Goal: Task Accomplishment & Management: Manage account settings

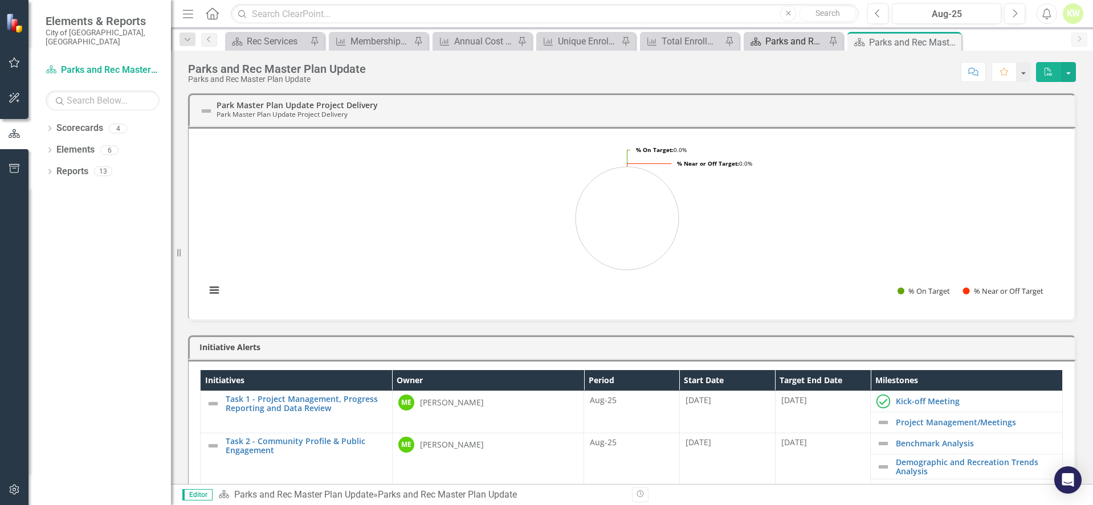
click at [804, 39] on div "Parks and Rec Master Plan Update" at bounding box center [795, 41] width 60 height 14
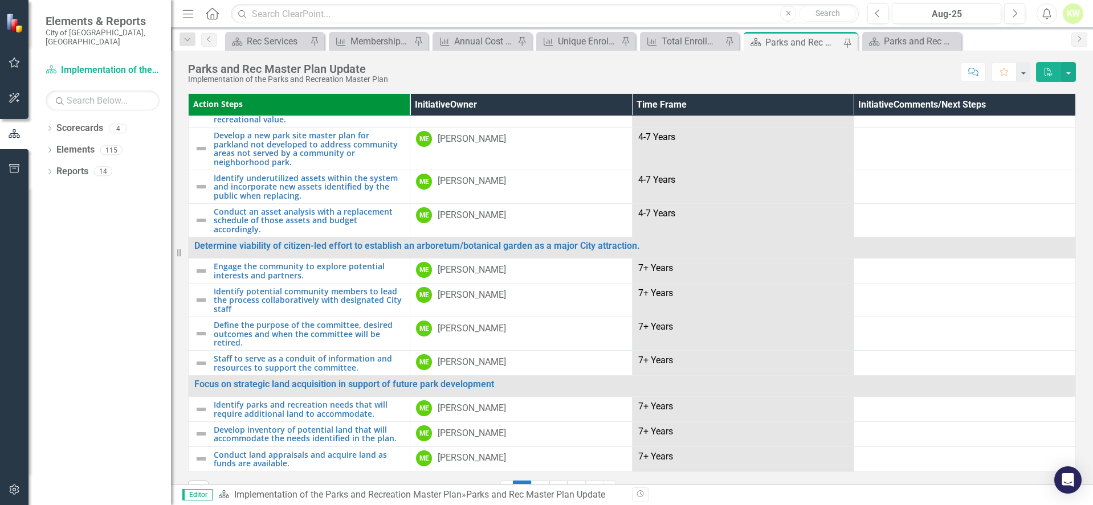
scroll to position [28, 0]
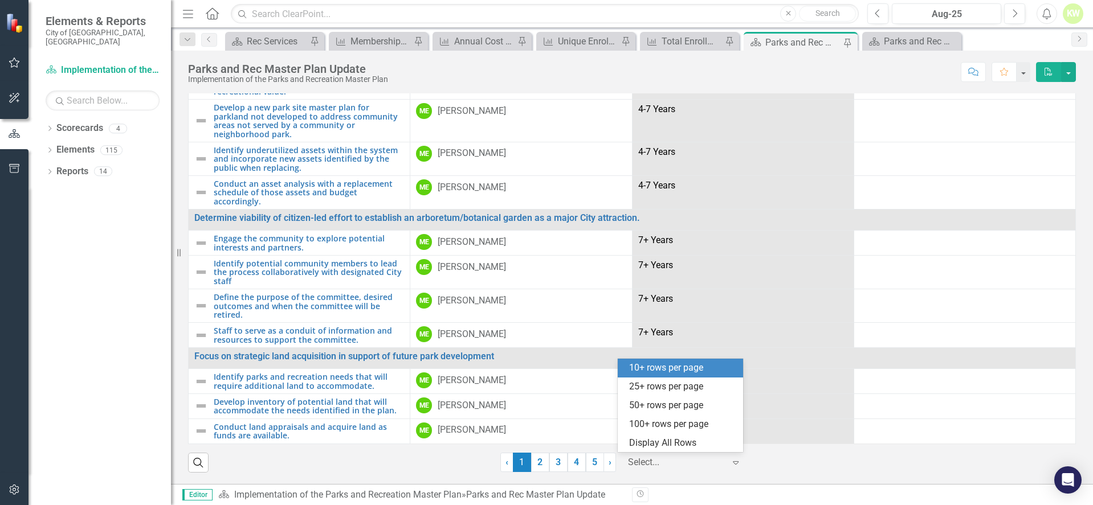
click at [673, 454] on div "Select..." at bounding box center [676, 463] width 108 height 20
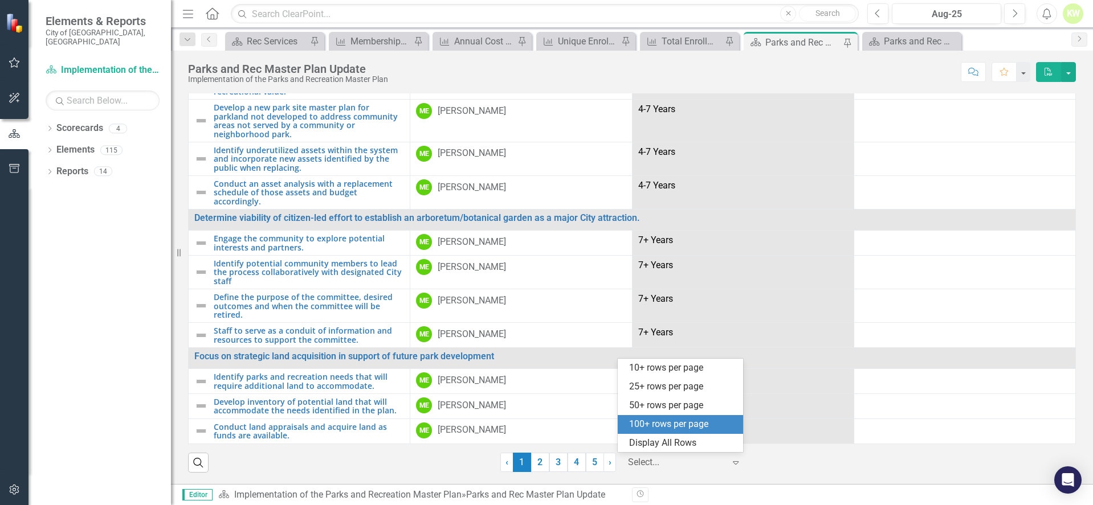
click at [681, 426] on div "100+ rows per page" at bounding box center [682, 424] width 107 height 13
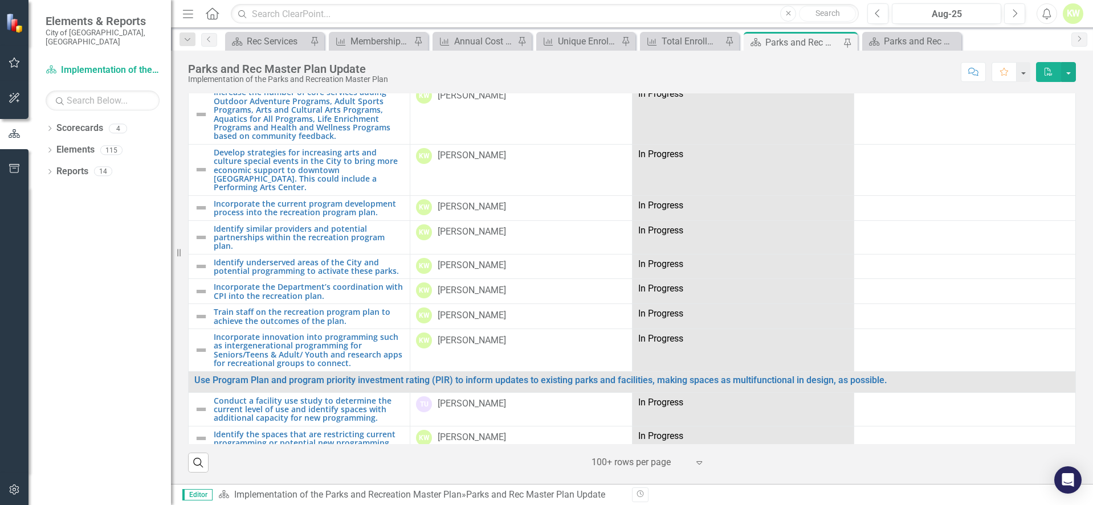
scroll to position [1559, 0]
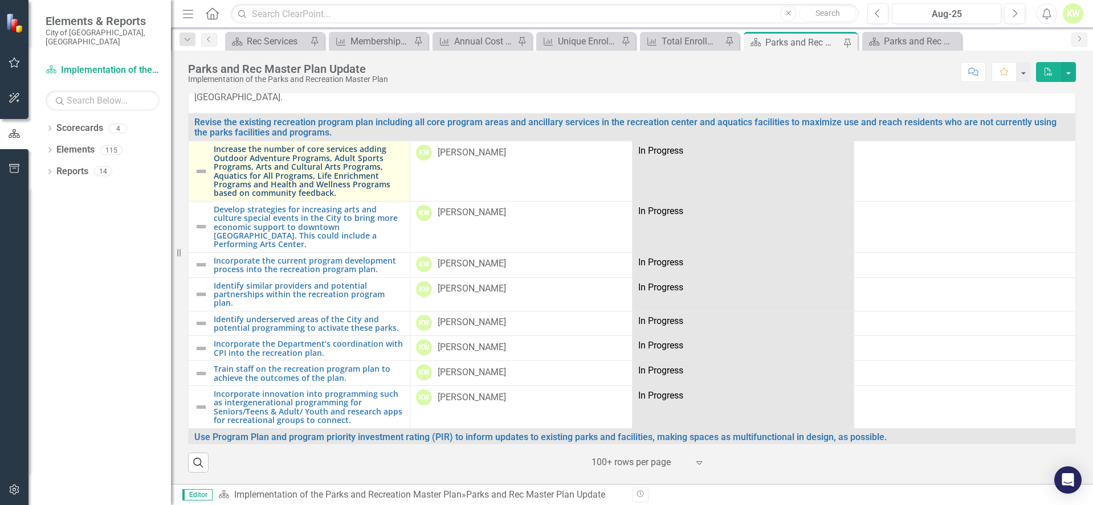
click at [219, 170] on link "Increase the number of core services adding Outdoor Adventure Programs, Adult S…" at bounding box center [309, 171] width 190 height 52
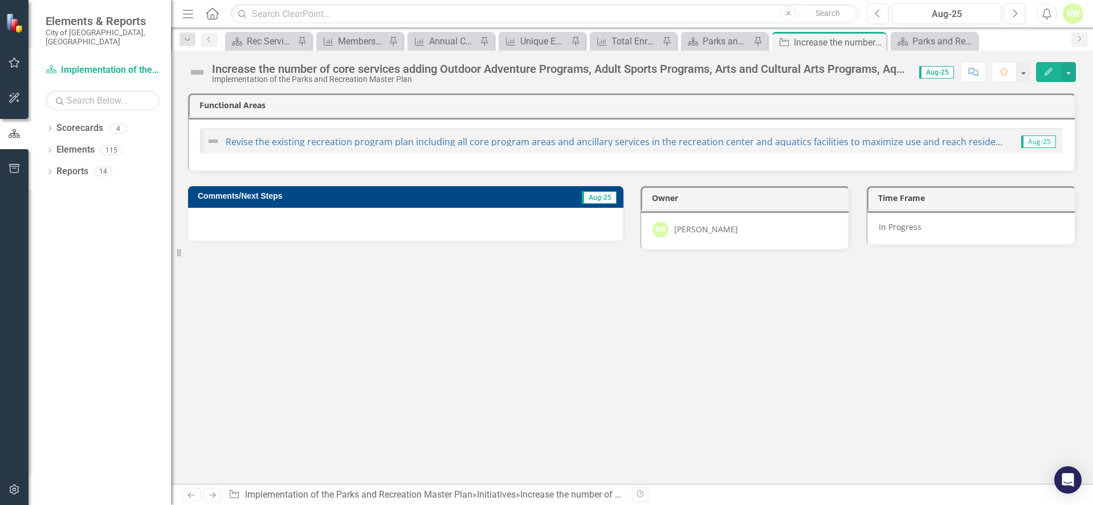
click at [593, 198] on span "Aug-25" at bounding box center [599, 197] width 35 height 13
click at [295, 235] on div at bounding box center [405, 224] width 435 height 33
click at [976, 75] on icon "button" at bounding box center [973, 72] width 10 height 8
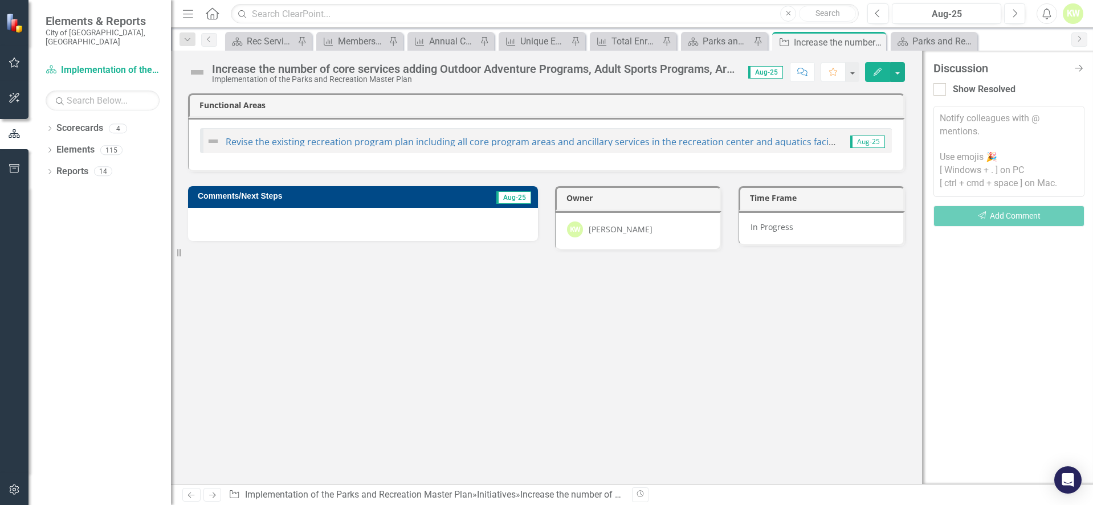
click at [1084, 73] on div "Discussion Close Discussion Bar Show Resolved Notify colleagues with @ mentions…" at bounding box center [1007, 268] width 171 height 434
click at [1080, 71] on icon at bounding box center [1079, 68] width 10 height 8
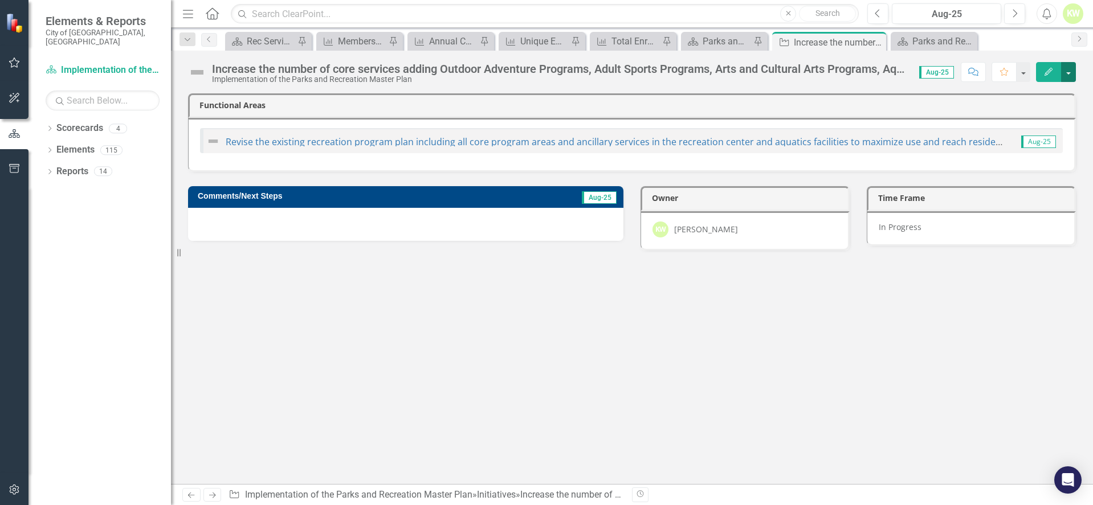
click at [1068, 75] on button "button" at bounding box center [1068, 72] width 15 height 20
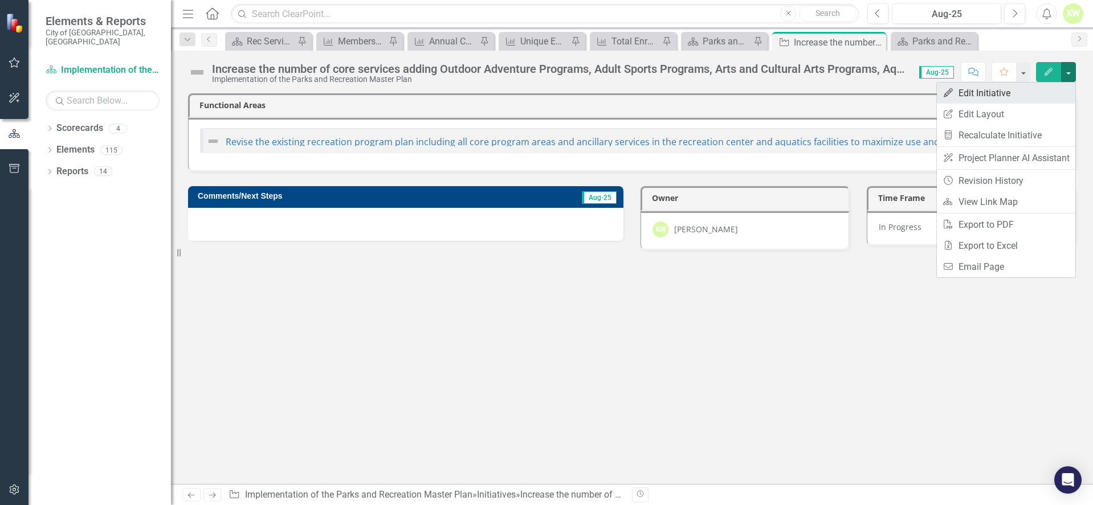
click at [1028, 94] on link "Edit Edit Initiative" at bounding box center [1006, 93] width 138 height 21
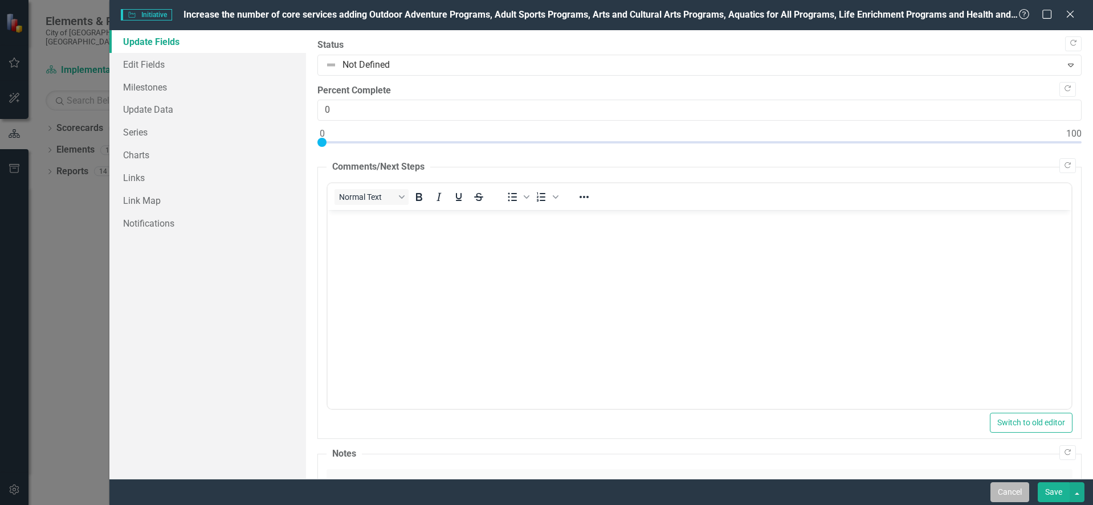
click at [1008, 492] on button "Cancel" at bounding box center [1009, 493] width 39 height 20
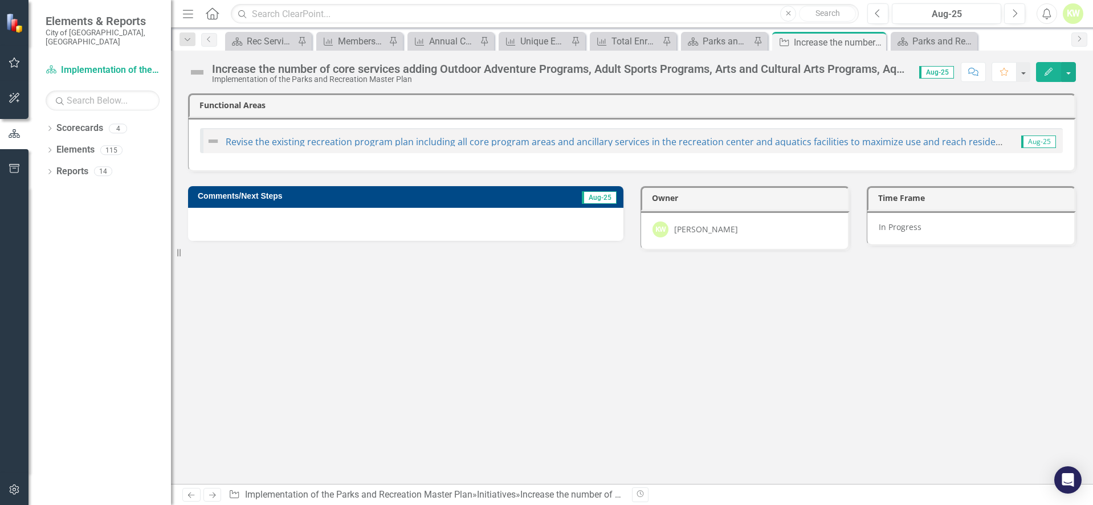
click at [329, 227] on div at bounding box center [405, 224] width 435 height 33
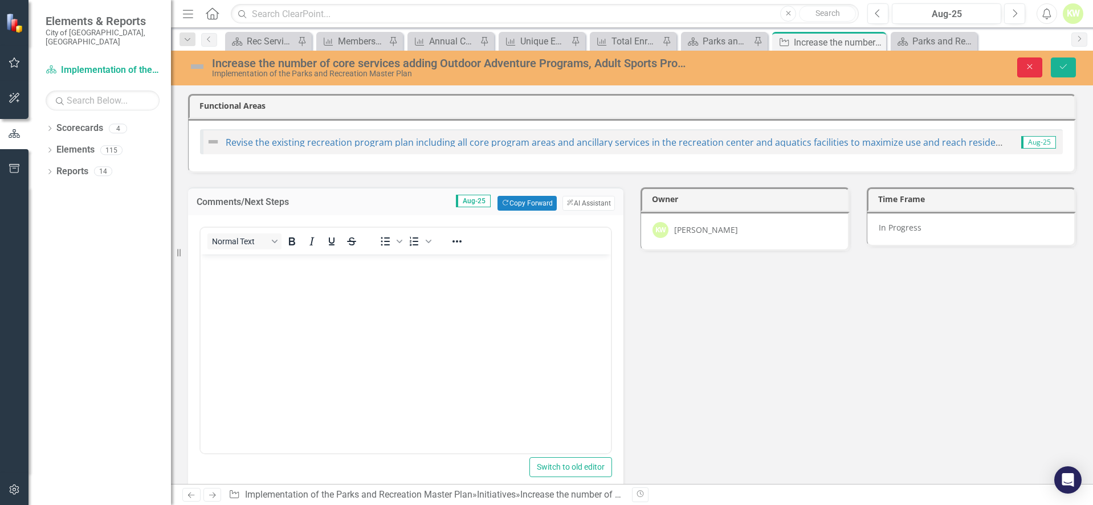
click at [1031, 69] on icon "Close" at bounding box center [1030, 67] width 10 height 8
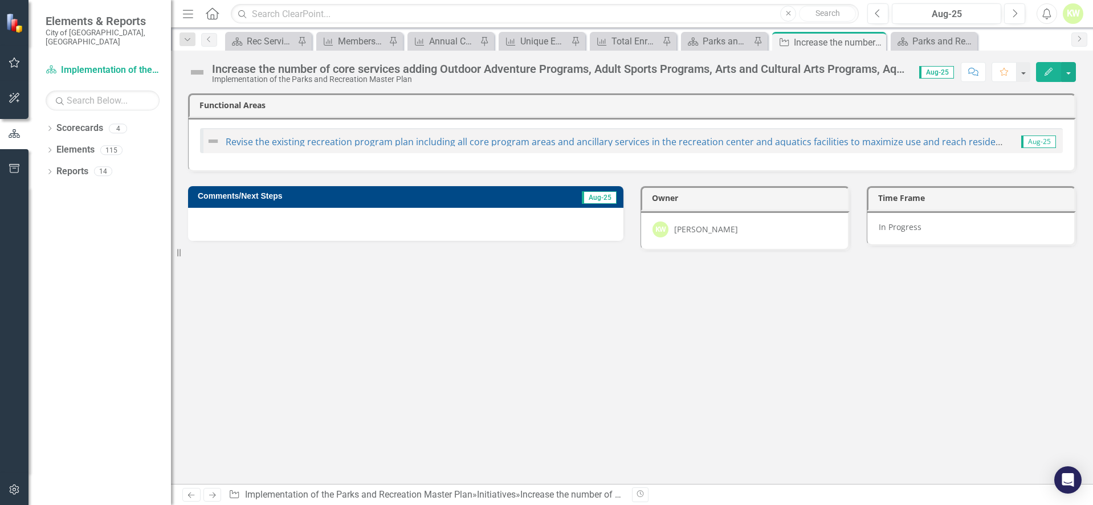
click at [1044, 75] on icon "Edit" at bounding box center [1048, 72] width 10 height 8
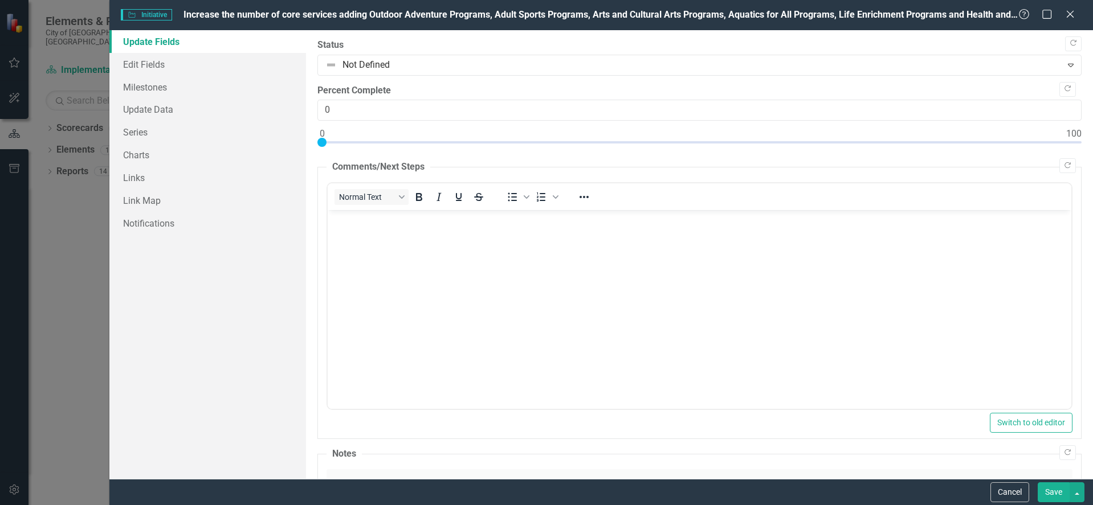
click at [69, 326] on div "Initiative Initiative Increase the number of core services adding Outdoor Adven…" at bounding box center [546, 252] width 1093 height 505
click at [1004, 497] on button "Cancel" at bounding box center [1009, 493] width 39 height 20
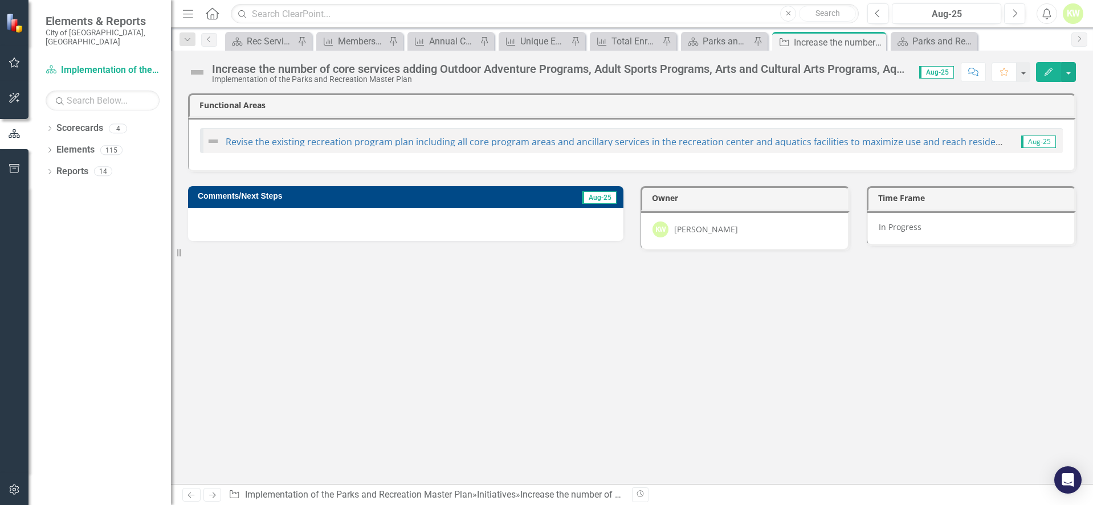
click at [345, 214] on div at bounding box center [405, 224] width 435 height 33
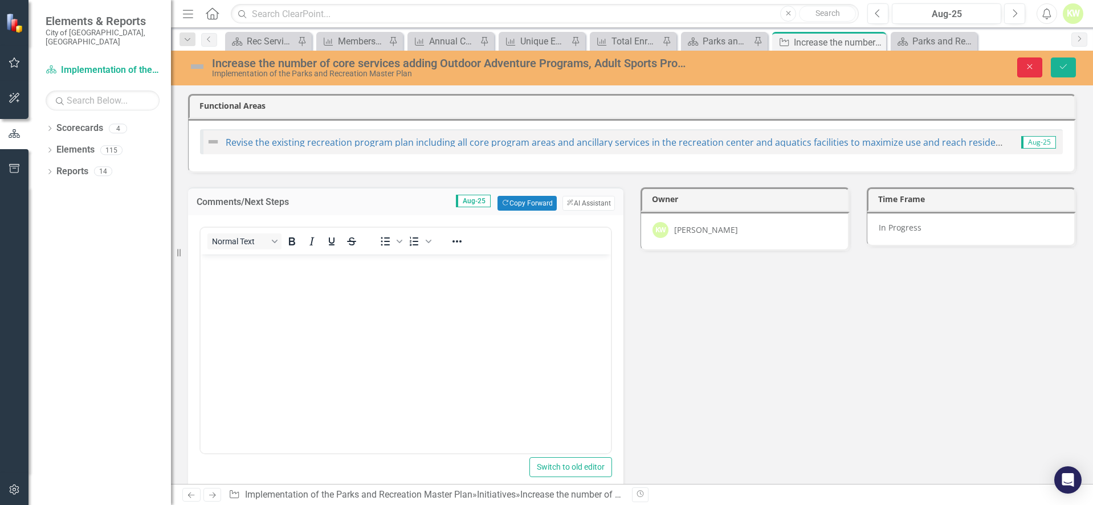
click at [1026, 76] on button "Close" at bounding box center [1029, 68] width 25 height 20
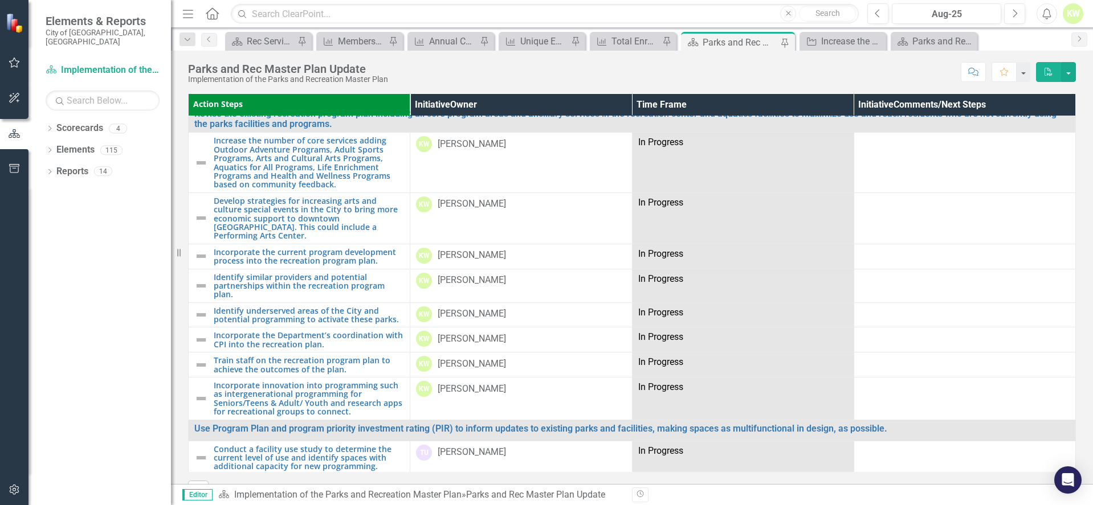
scroll to position [1538, 0]
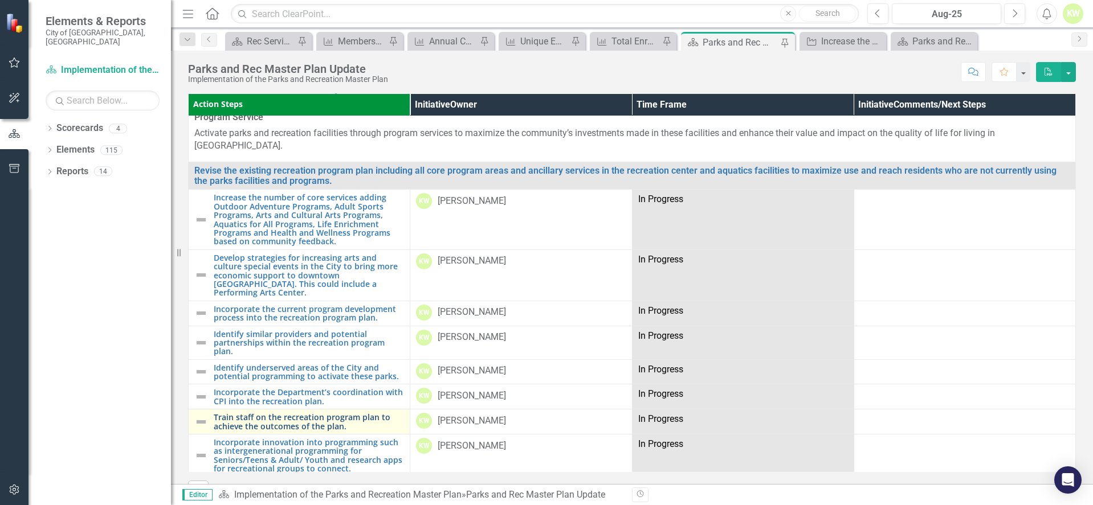
click at [310, 413] on link "Train staff on the recreation program plan to achieve the outcomes of the plan." at bounding box center [309, 422] width 190 height 18
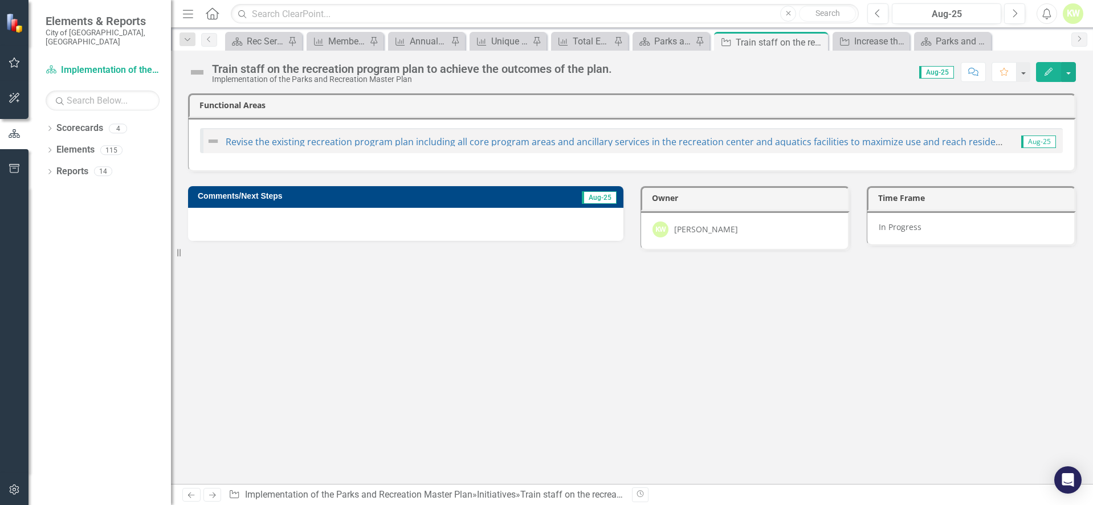
click at [544, 215] on div at bounding box center [405, 224] width 435 height 33
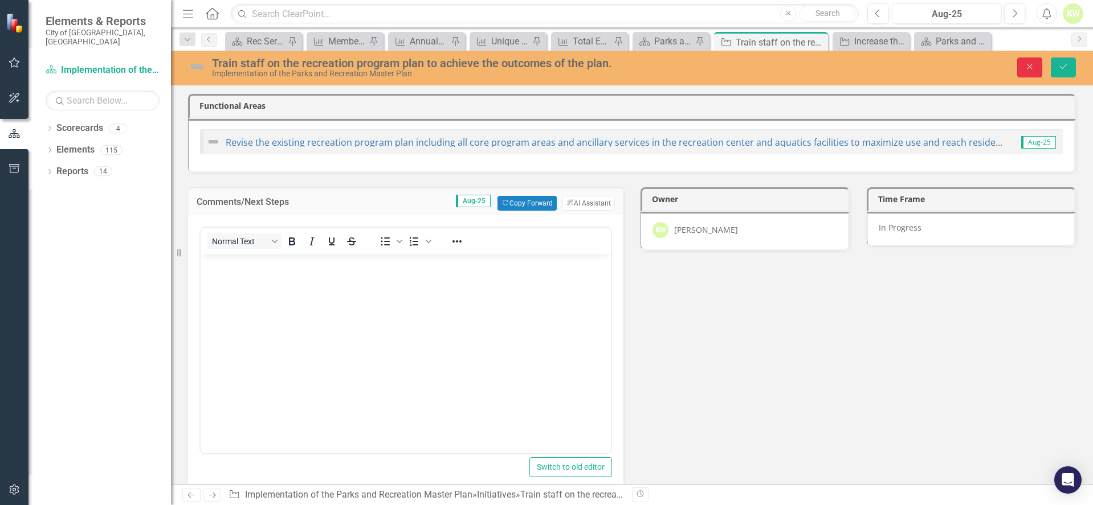
click at [1030, 69] on icon "Close" at bounding box center [1030, 67] width 10 height 8
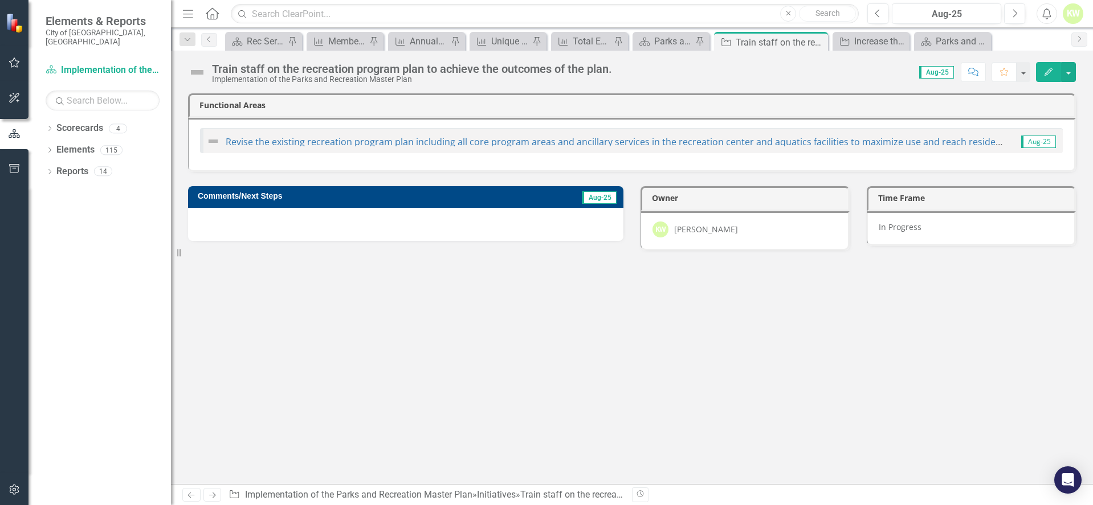
click at [933, 75] on span "Aug-25" at bounding box center [936, 72] width 35 height 13
click at [951, 73] on span "Aug-25" at bounding box center [936, 72] width 35 height 13
click at [956, 73] on div "Comment Favorite Edit" at bounding box center [1015, 71] width 121 height 19
click at [919, 74] on div "Aug-25" at bounding box center [934, 72] width 42 height 13
click at [916, 71] on div "Aug-25" at bounding box center [934, 72] width 42 height 13
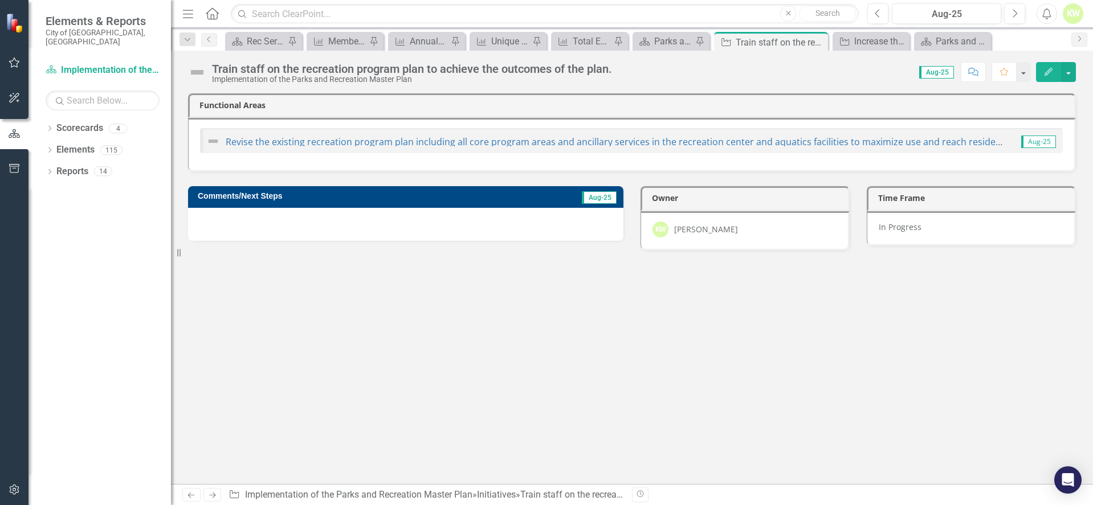
click at [920, 72] on span "Aug-25" at bounding box center [936, 72] width 35 height 13
click at [952, 72] on span "Aug-25" at bounding box center [936, 72] width 35 height 13
click at [954, 72] on div "Aug-25" at bounding box center [934, 72] width 42 height 13
drag, startPoint x: 916, startPoint y: 72, endPoint x: 929, endPoint y: 74, distance: 12.6
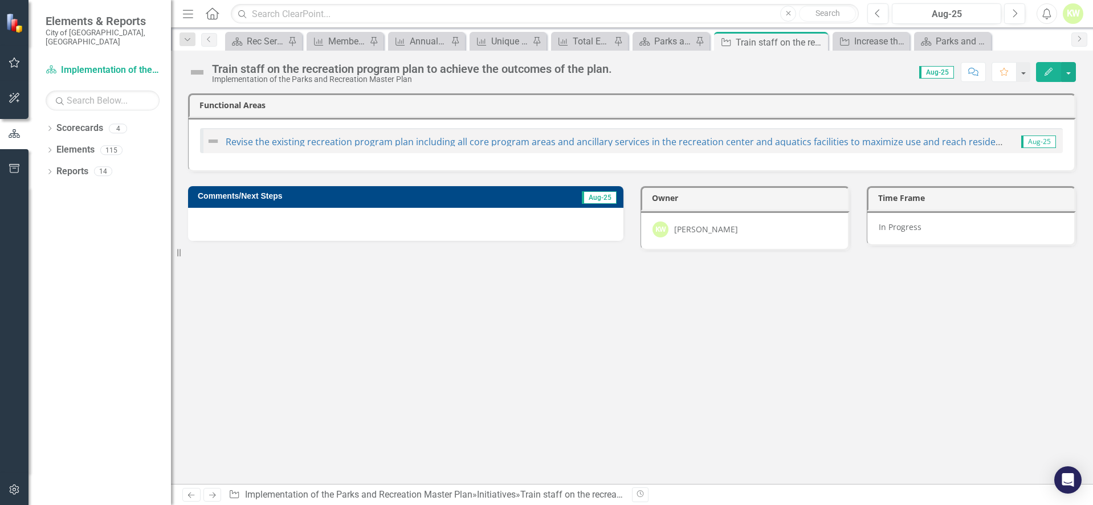
click at [917, 72] on div "Aug-25" at bounding box center [934, 72] width 42 height 13
click at [954, 73] on div "Aug-25" at bounding box center [934, 72] width 42 height 13
click at [917, 75] on div "Aug-25" at bounding box center [934, 72] width 42 height 13
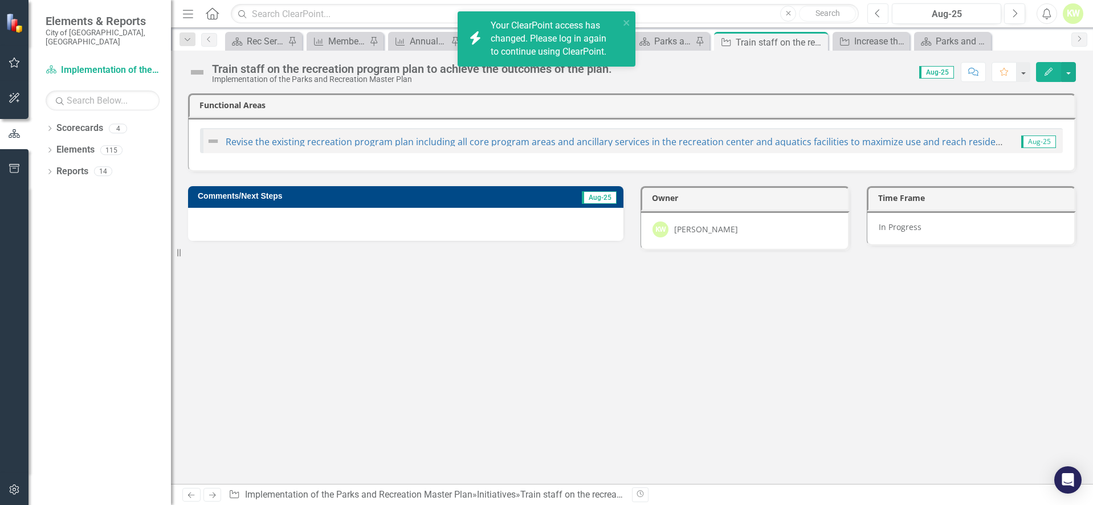
click at [875, 11] on icon "Previous" at bounding box center [878, 14] width 6 height 10
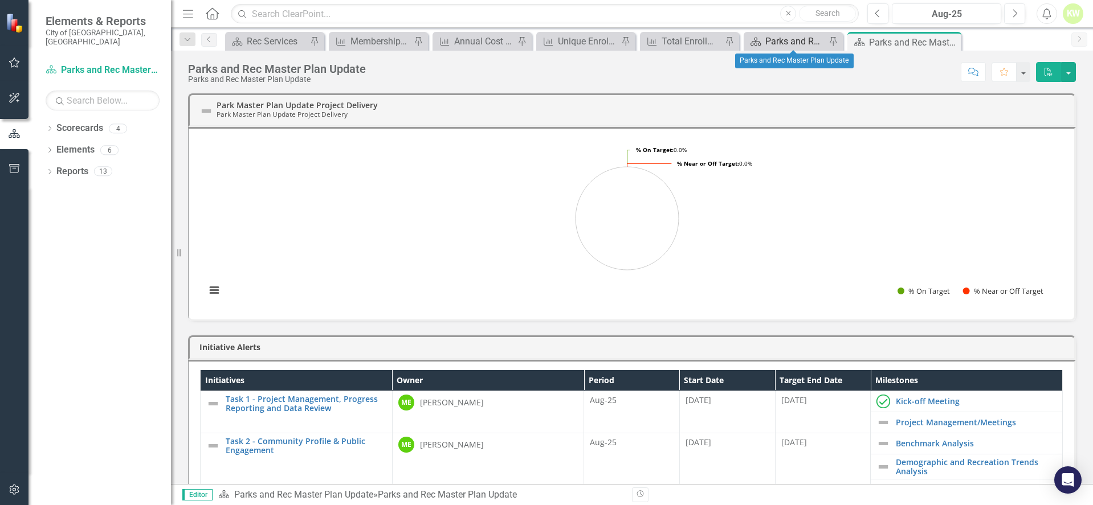
click at [803, 42] on div "Parks and Rec Master Plan Update" at bounding box center [795, 41] width 60 height 14
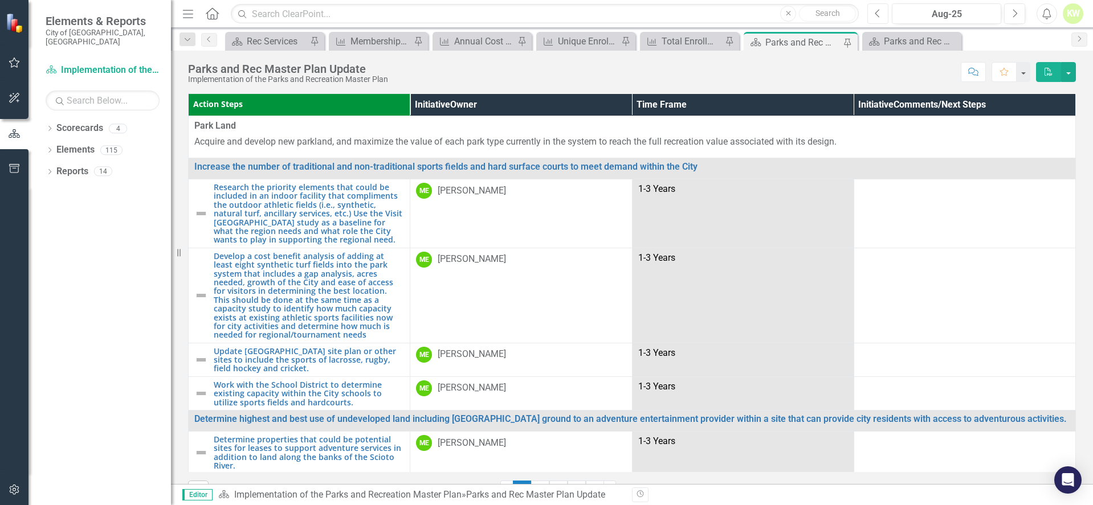
click at [873, 14] on button "Previous" at bounding box center [877, 13] width 21 height 21
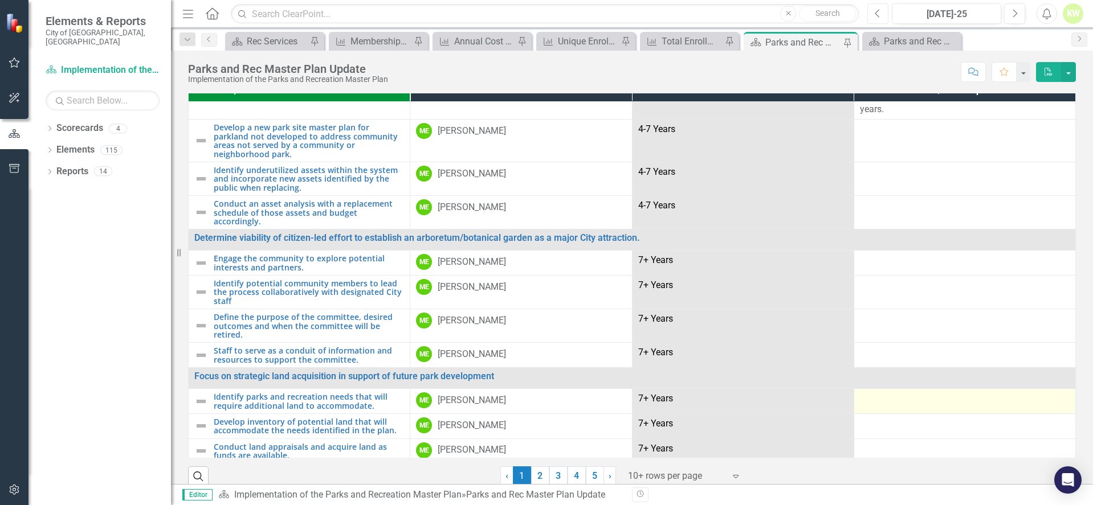
scroll to position [28, 0]
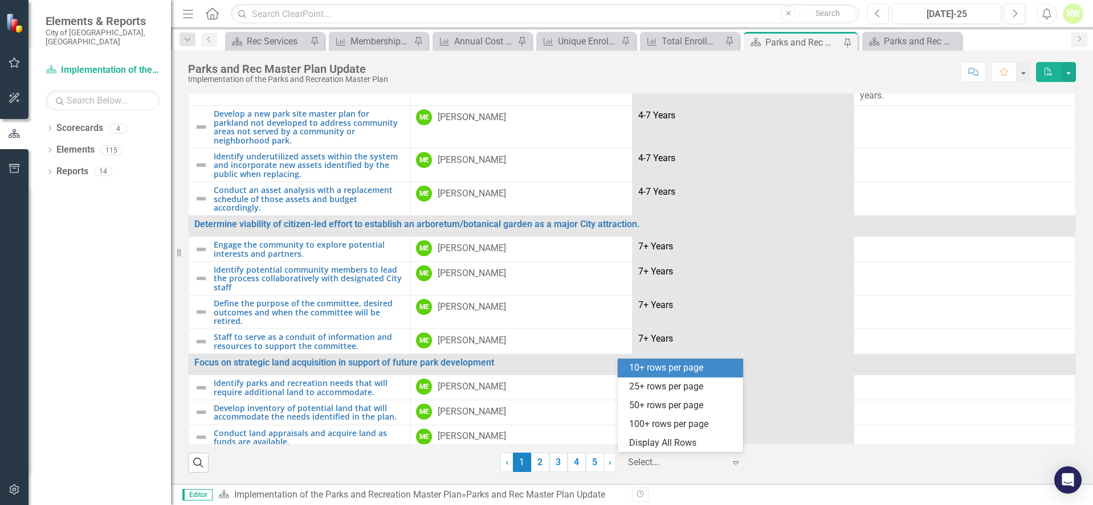
click at [730, 458] on icon "Expand" at bounding box center [735, 462] width 11 height 9
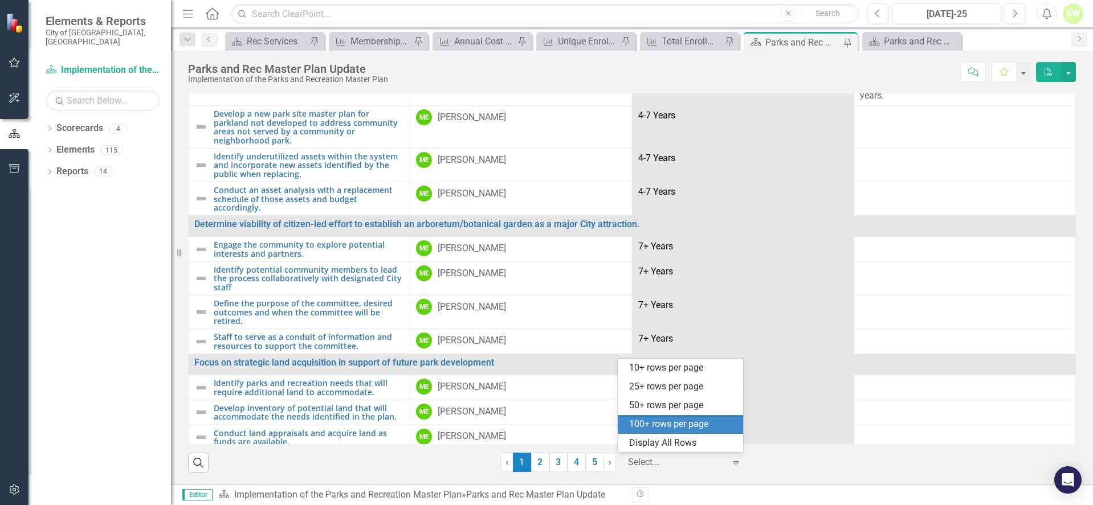
click at [712, 425] on div "100+ rows per page" at bounding box center [682, 424] width 107 height 13
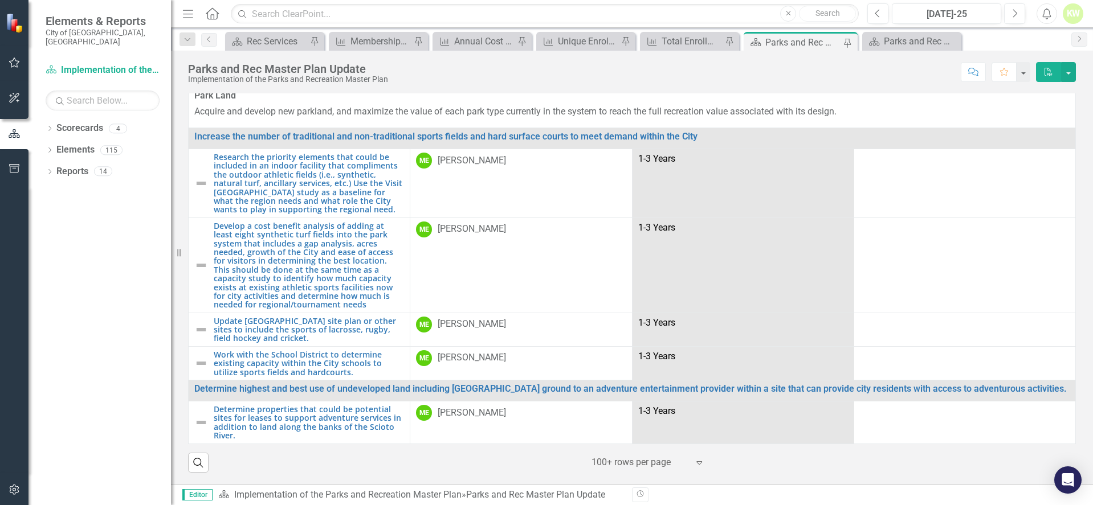
scroll to position [0, 0]
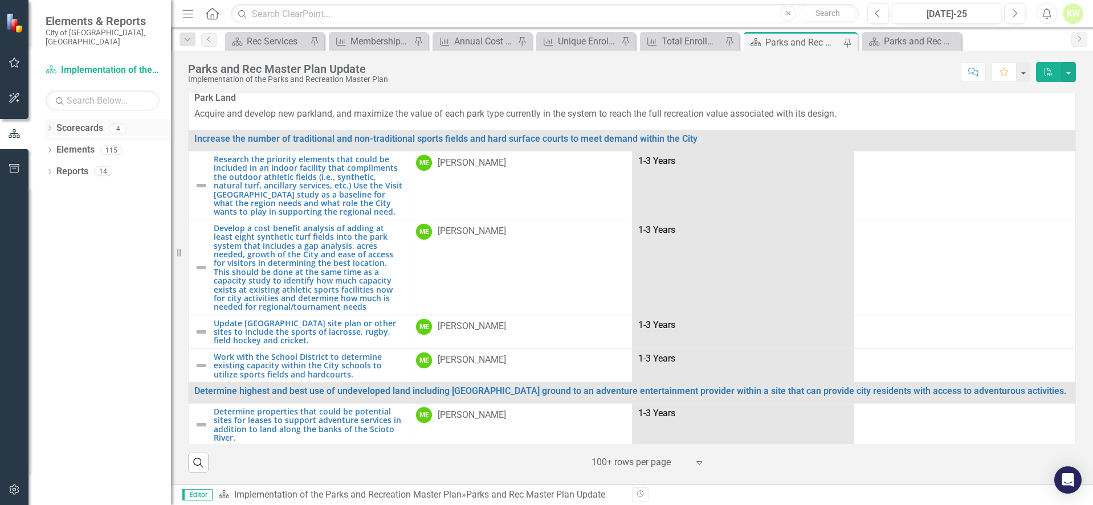
click at [51, 126] on icon "Dropdown" at bounding box center [50, 129] width 8 height 6
drag, startPoint x: 89, startPoint y: 163, endPoint x: 76, endPoint y: 161, distance: 12.7
click at [76, 165] on link "Implementation of the Parks and Recreation Master Plan" at bounding box center [117, 171] width 108 height 13
click at [50, 234] on icon "Dropdown" at bounding box center [50, 237] width 8 height 6
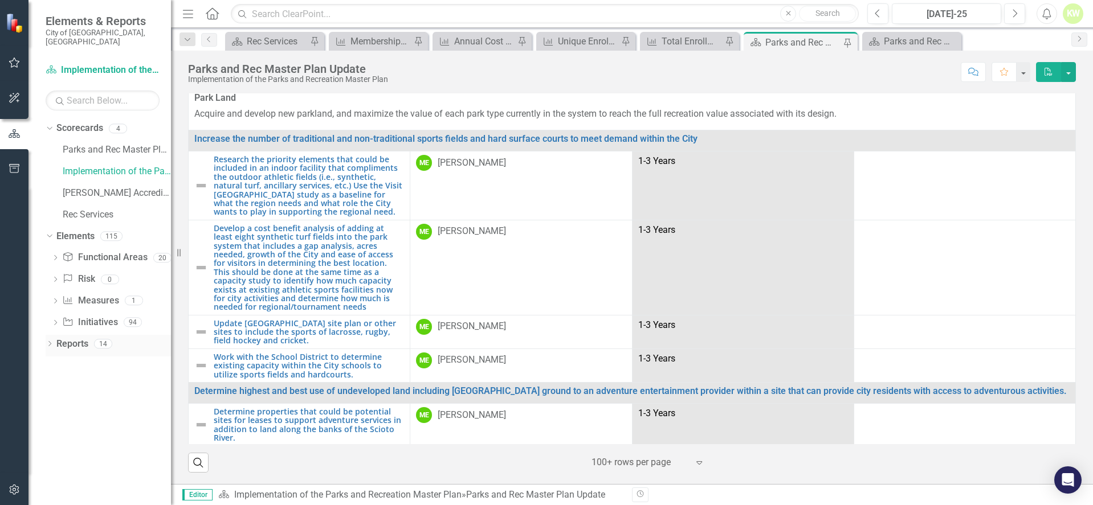
click at [49, 342] on icon "Dropdown" at bounding box center [50, 345] width 8 height 6
click at [83, 122] on link "Scorecards" at bounding box center [79, 128] width 47 height 13
click at [190, 16] on icon "Menu" at bounding box center [188, 13] width 15 height 12
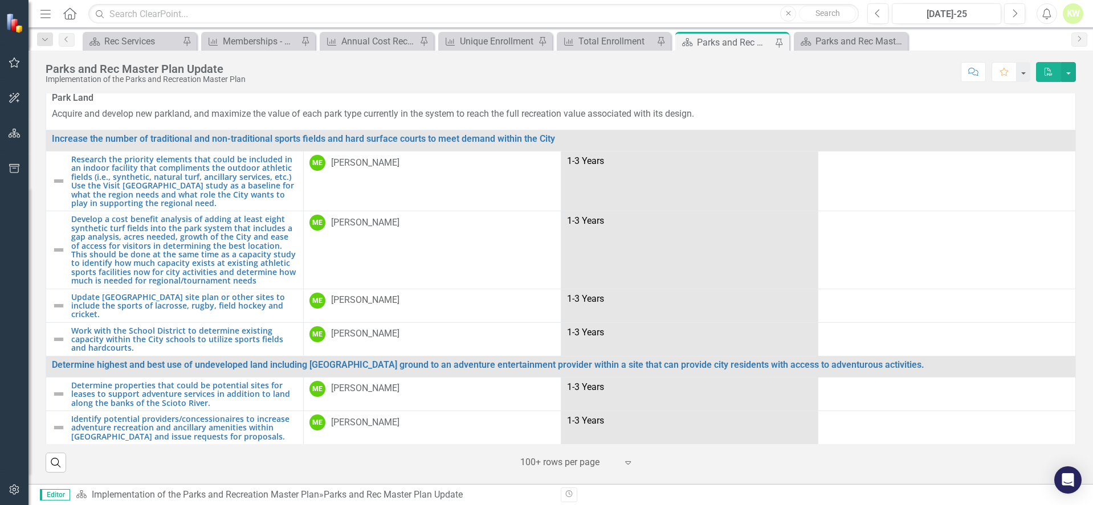
click at [39, 14] on icon "Menu" at bounding box center [45, 13] width 15 height 12
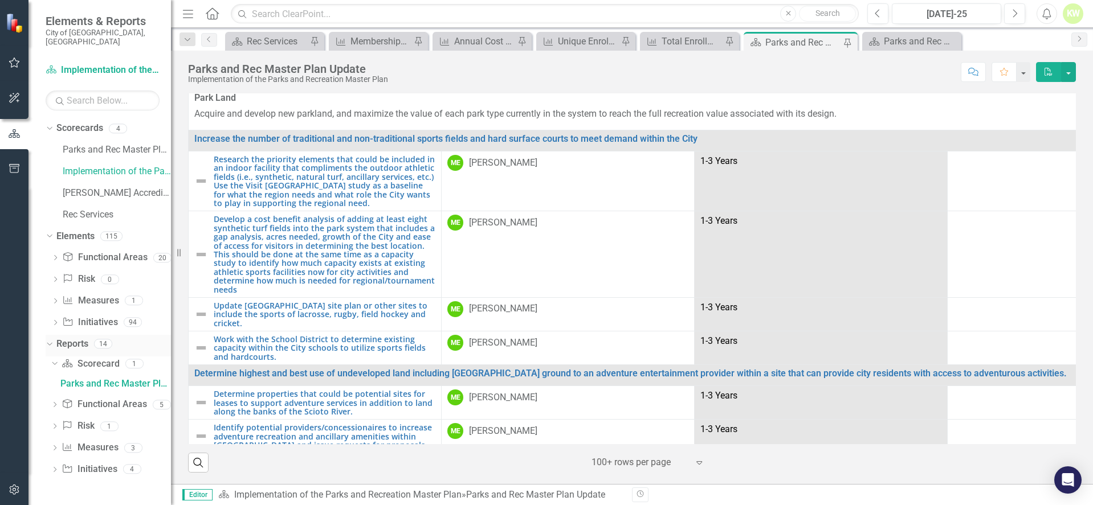
click at [48, 342] on icon at bounding box center [49, 343] width 5 height 3
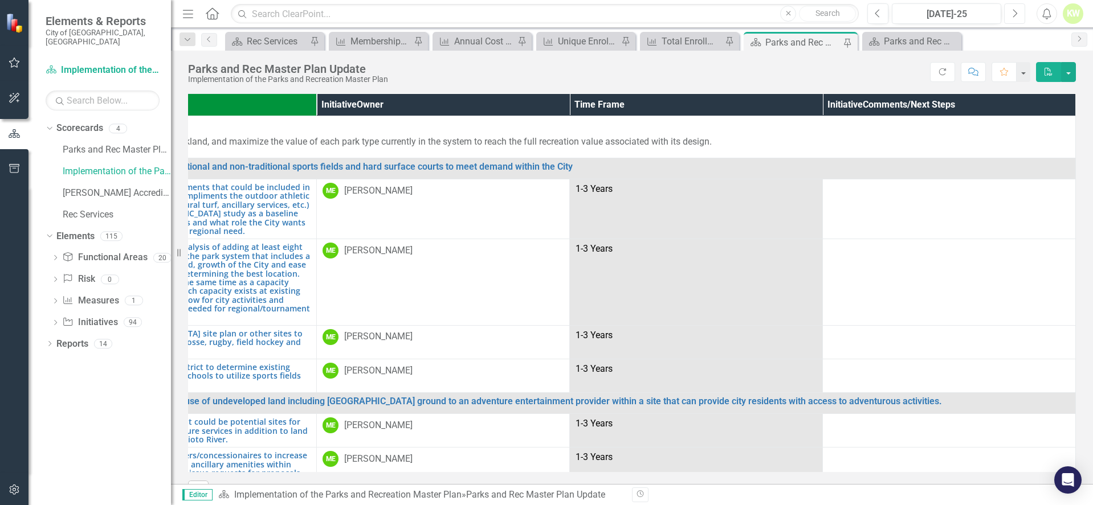
click at [1014, 15] on icon "Next" at bounding box center [1014, 14] width 6 height 10
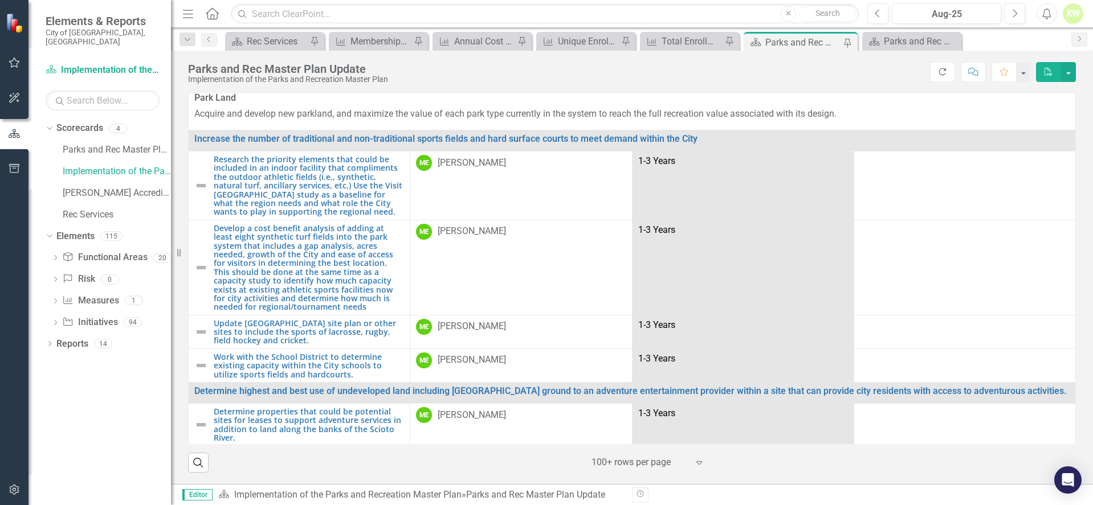
click at [943, 75] on icon "Refresh" at bounding box center [942, 72] width 10 height 8
click at [883, 12] on button "Previous" at bounding box center [877, 13] width 21 height 21
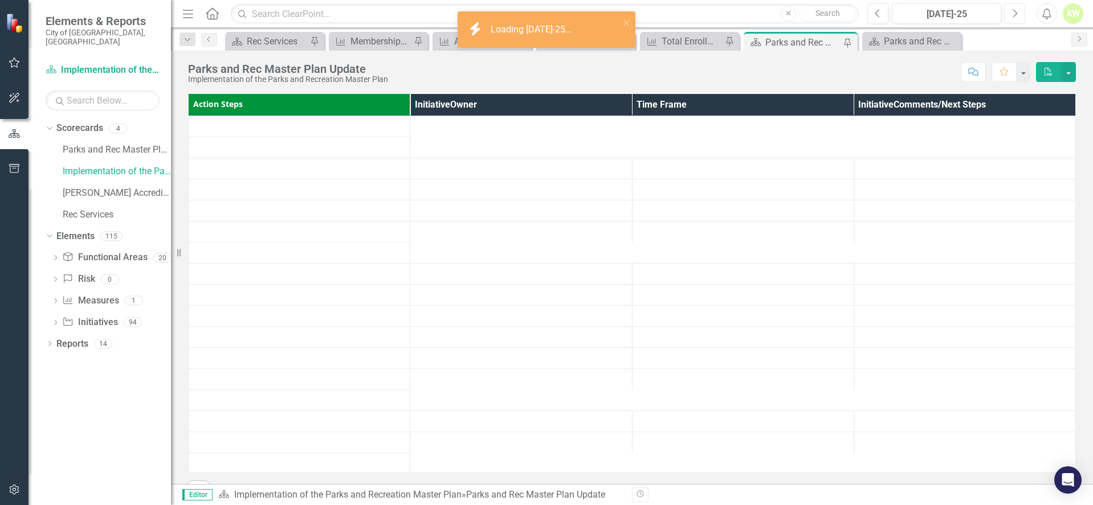
click at [1013, 15] on icon "Next" at bounding box center [1014, 14] width 6 height 10
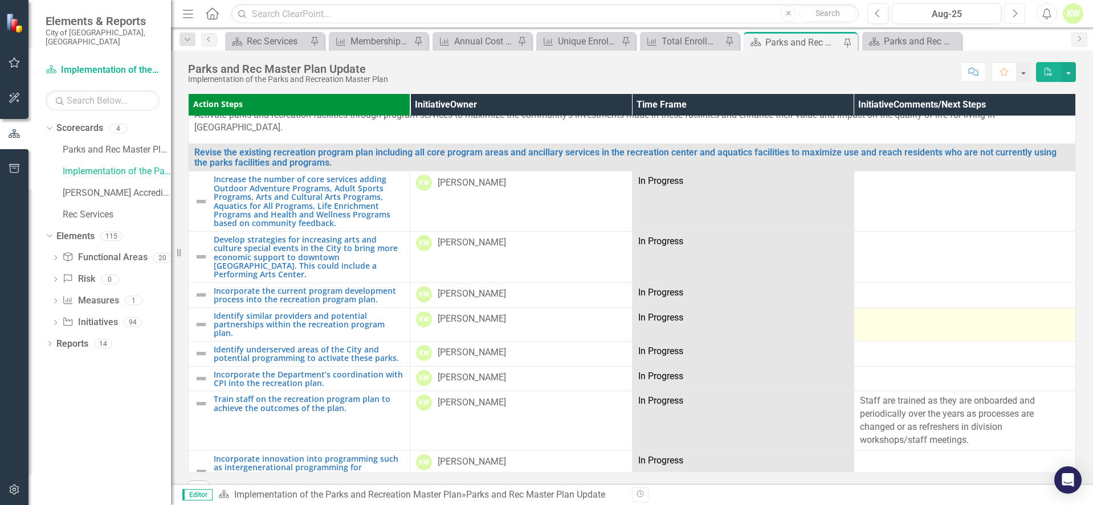
scroll to position [1652, 0]
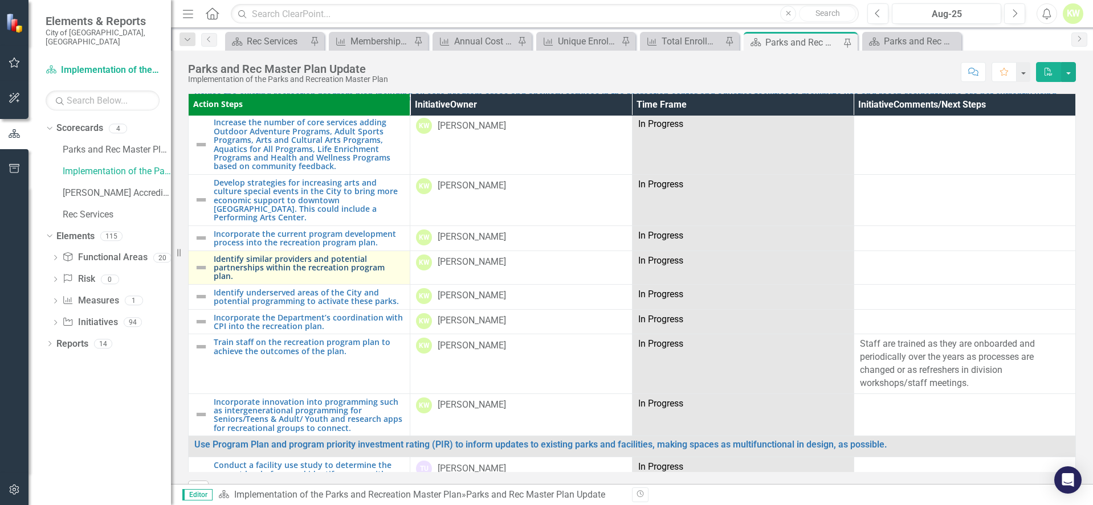
click at [258, 255] on link "Identify similar providers and potential partnerships within the recreation pro…" at bounding box center [309, 268] width 190 height 26
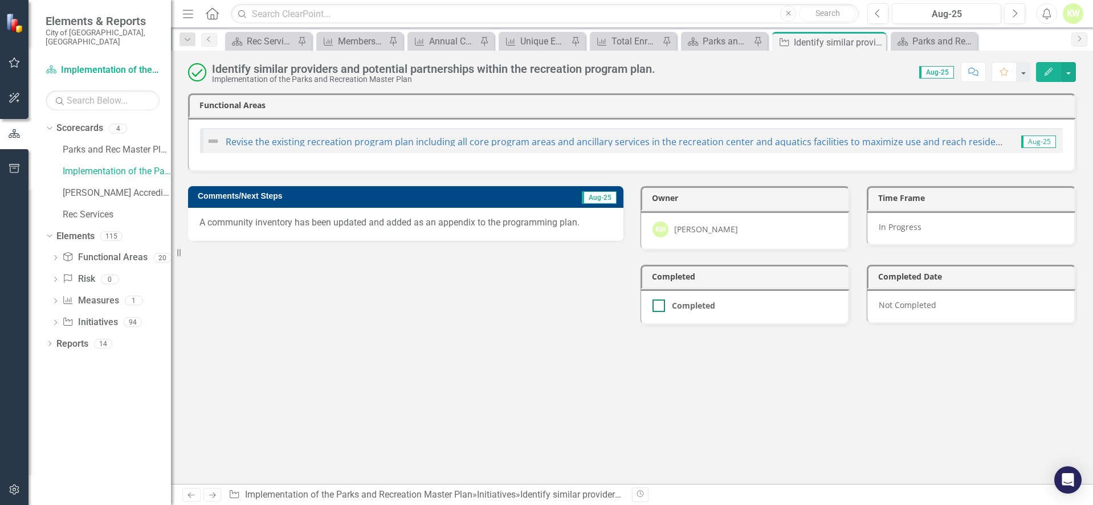
click at [659, 304] on input "Completed" at bounding box center [655, 303] width 7 height 7
checkbox input "true"
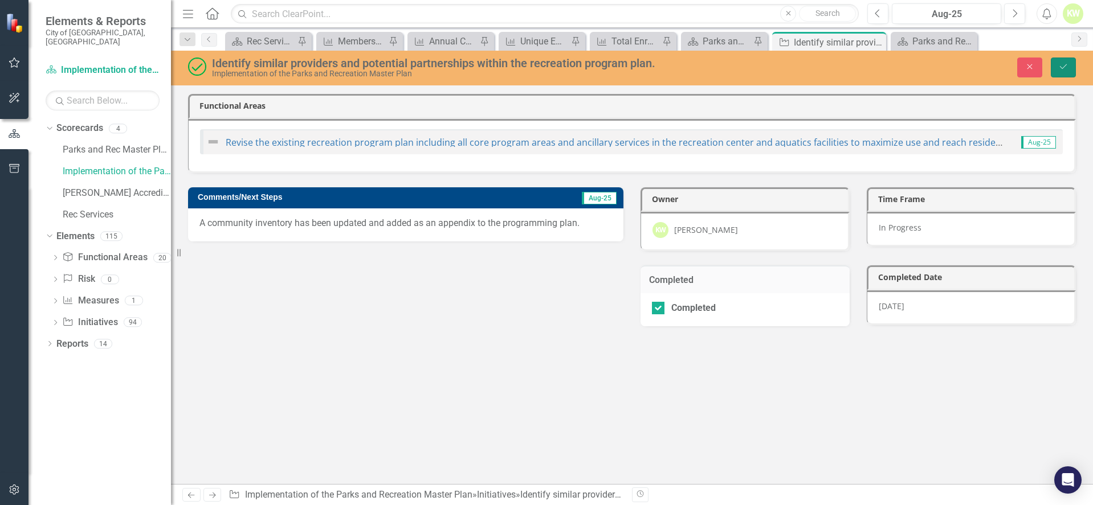
click at [1062, 68] on icon "submit" at bounding box center [1063, 66] width 7 height 5
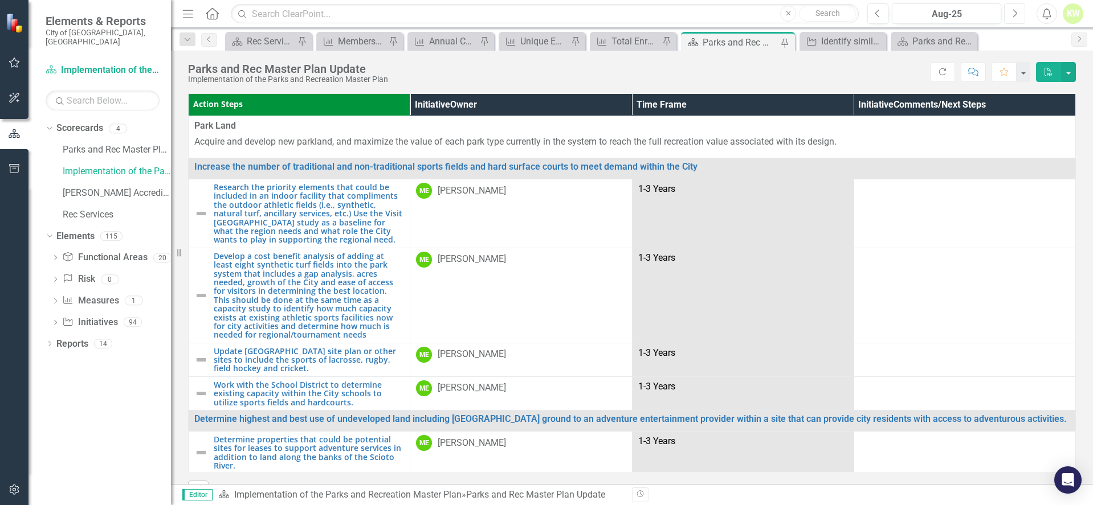
click at [1016, 15] on icon "Next" at bounding box center [1014, 14] width 6 height 10
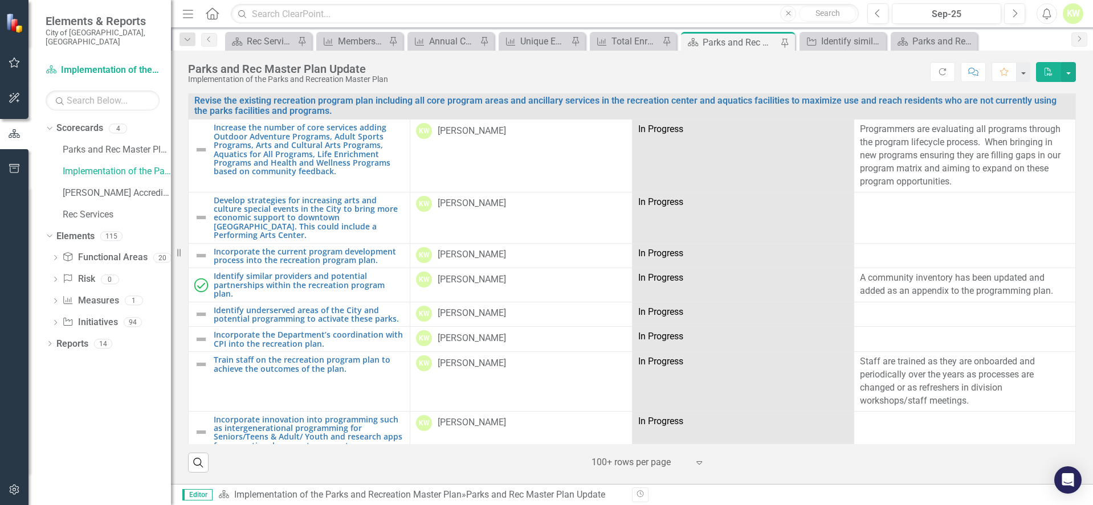
scroll to position [1562, 0]
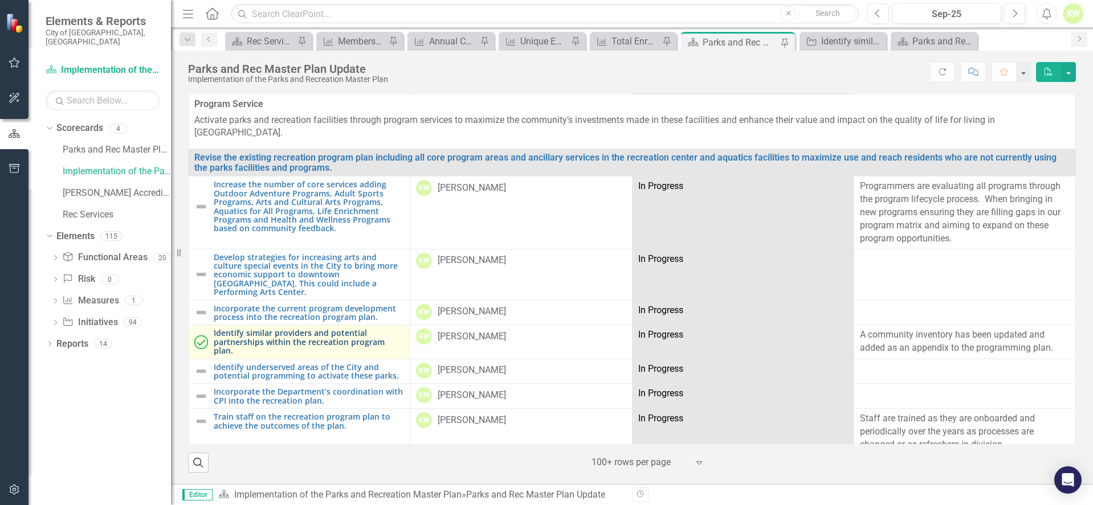
click at [393, 329] on link "Identify similar providers and potential partnerships within the recreation pro…" at bounding box center [309, 342] width 190 height 26
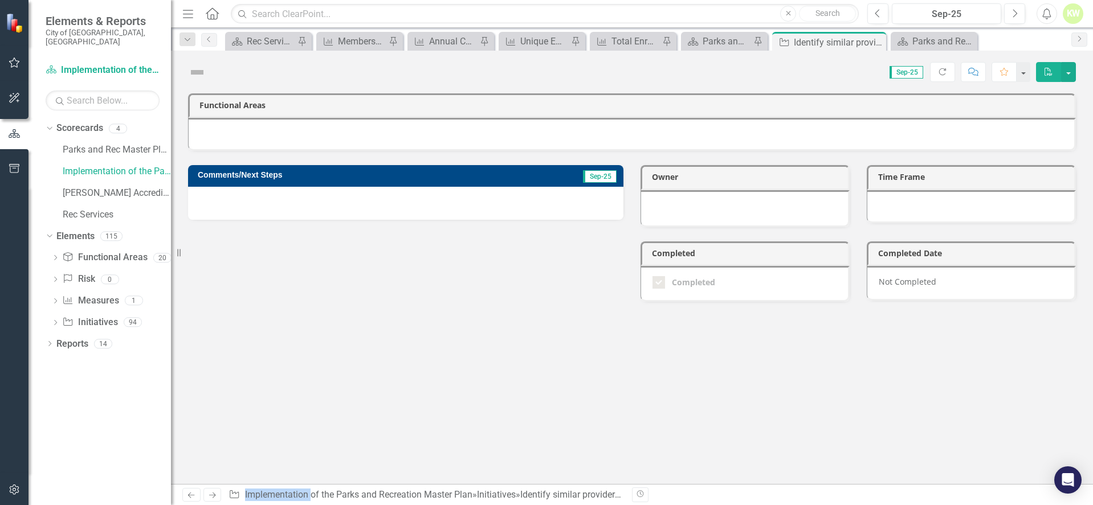
checkbox input "true"
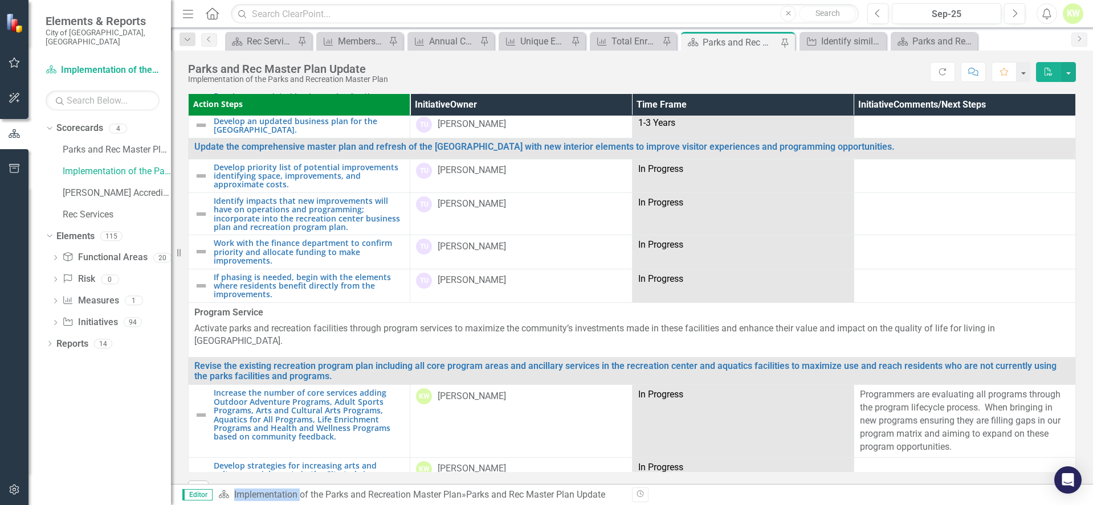
scroll to position [1709, 0]
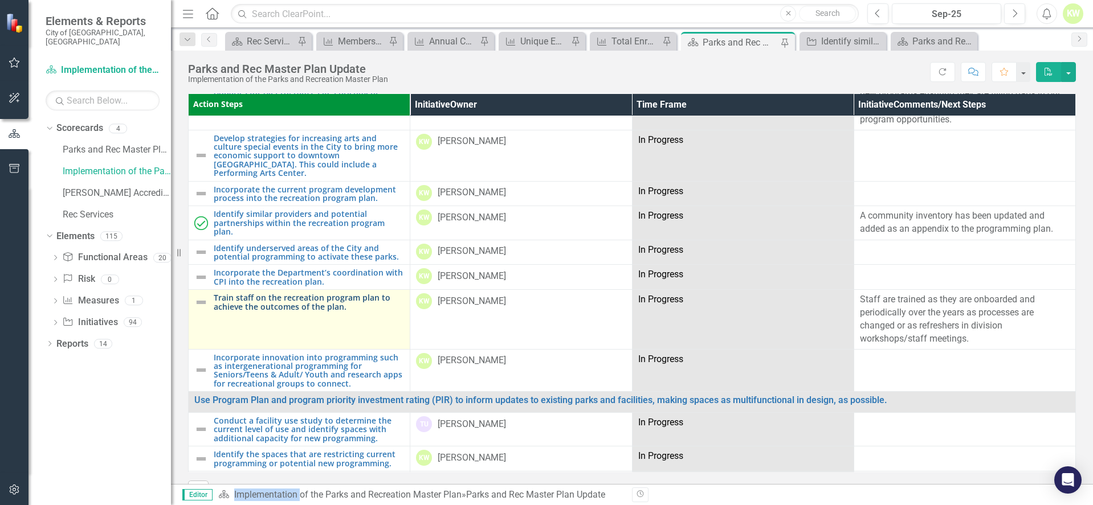
click at [344, 293] on link "Train staff on the recreation program plan to achieve the outcomes of the plan." at bounding box center [309, 302] width 190 height 18
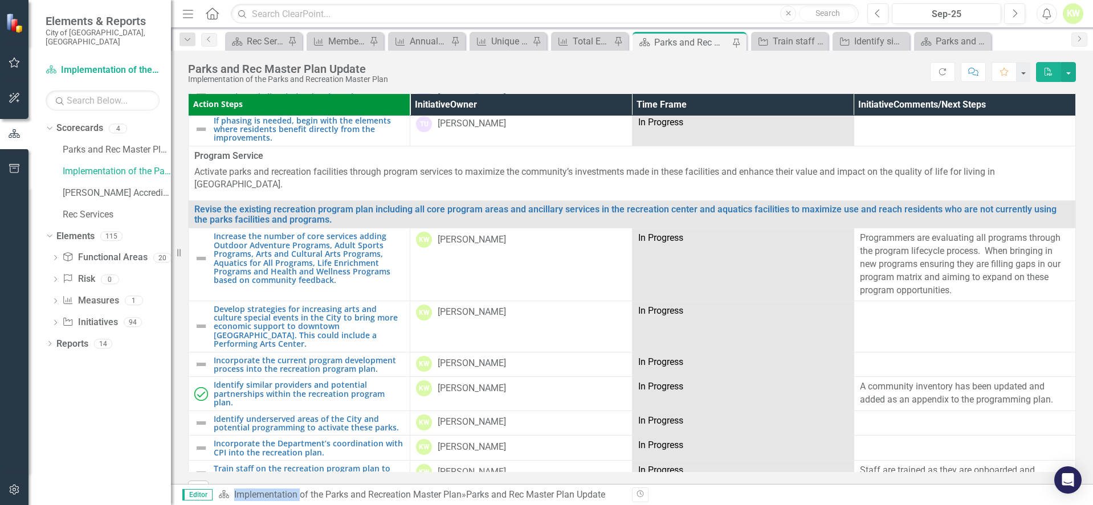
scroll to position [1595, 0]
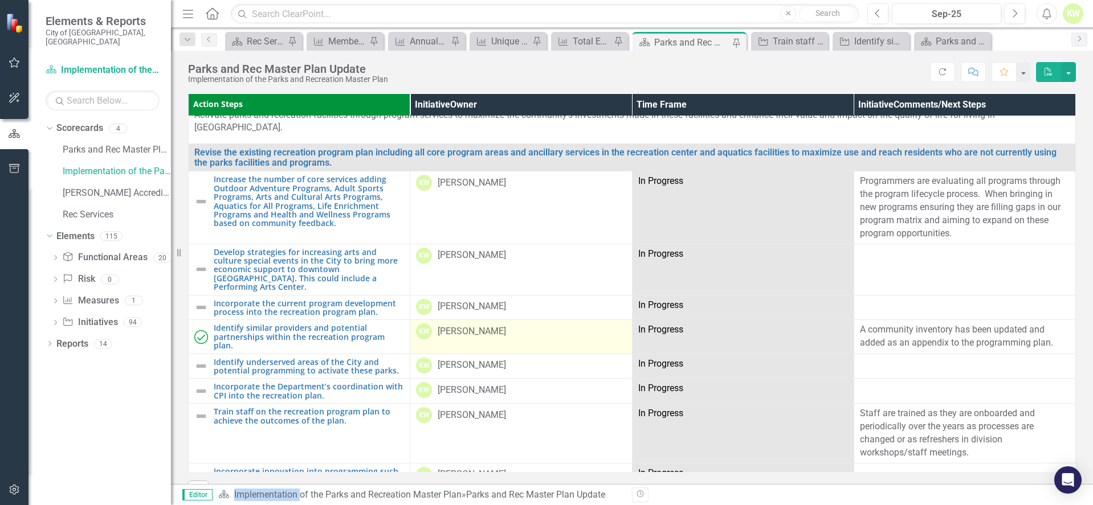
click at [568, 324] on div "KW Kim Wigram" at bounding box center [521, 332] width 210 height 16
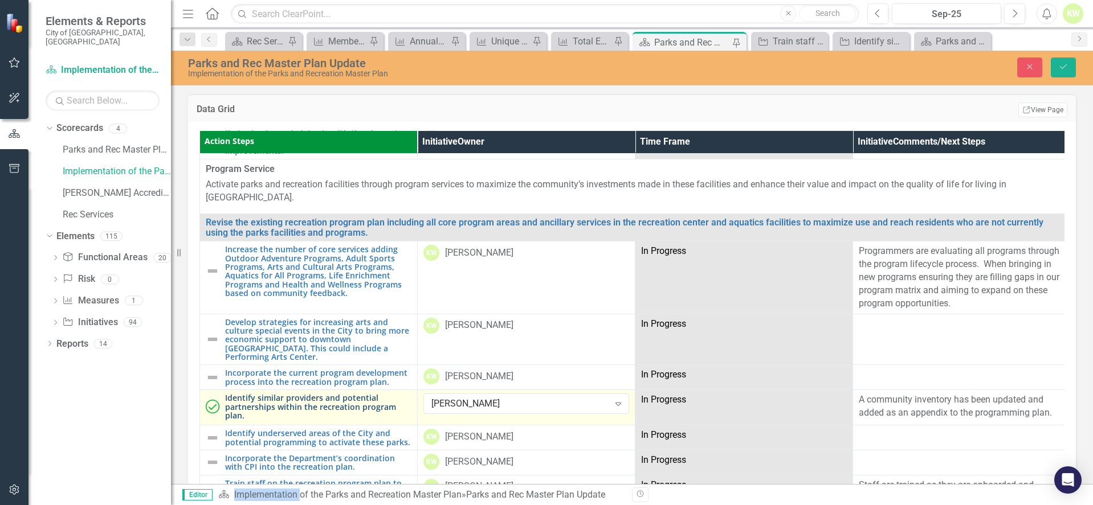
click at [394, 394] on link "Identify similar providers and potential partnerships within the recreation pro…" at bounding box center [318, 407] width 186 height 26
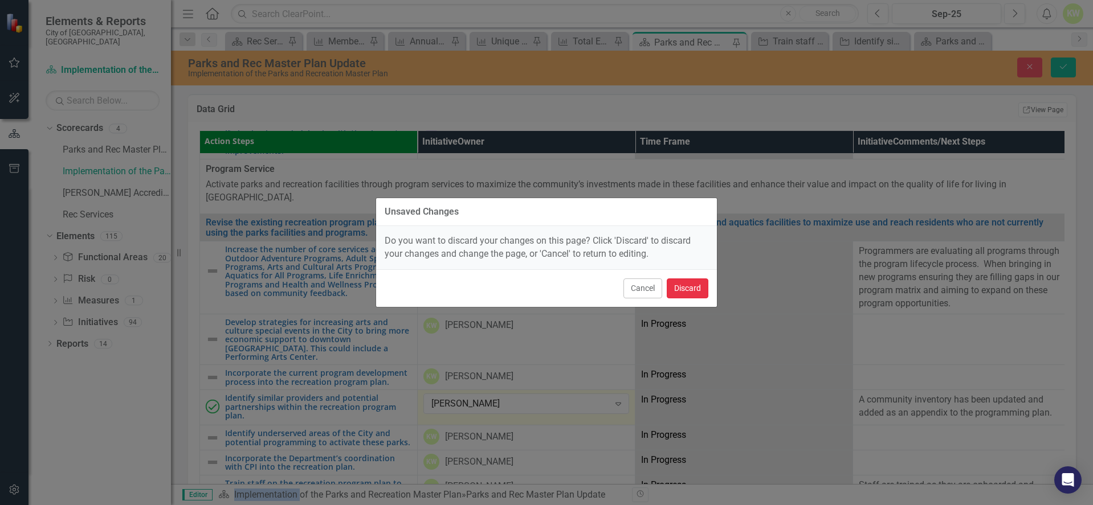
click at [681, 289] on button "Discard" at bounding box center [688, 289] width 42 height 20
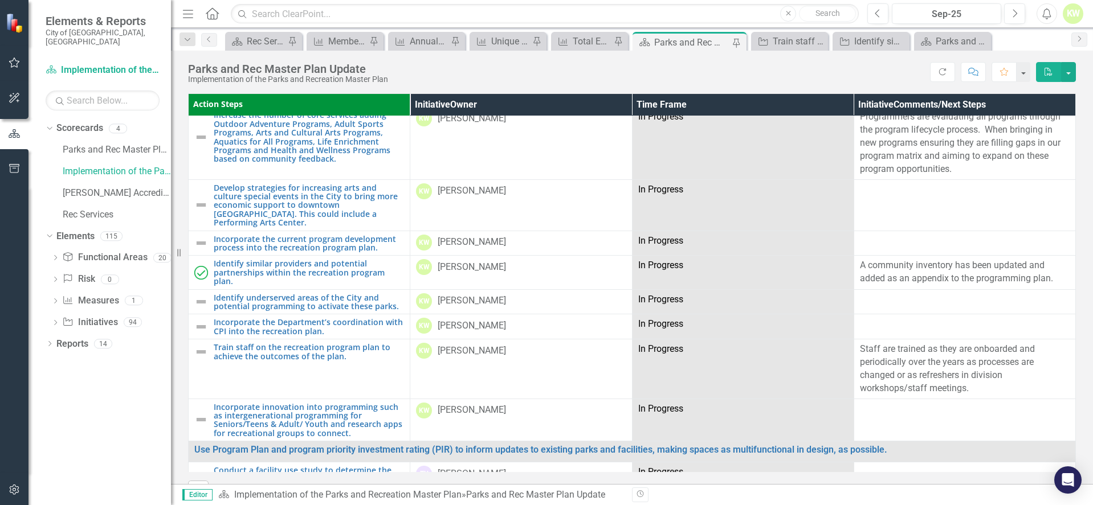
scroll to position [1652, 0]
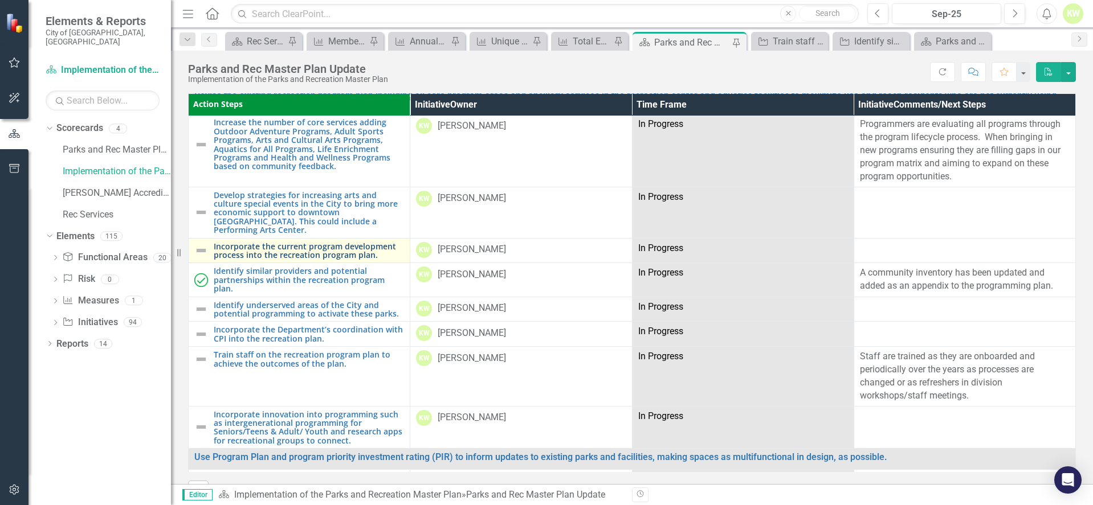
click at [377, 242] on link "Incorporate the current program development process into the recreation program…" at bounding box center [309, 251] width 190 height 18
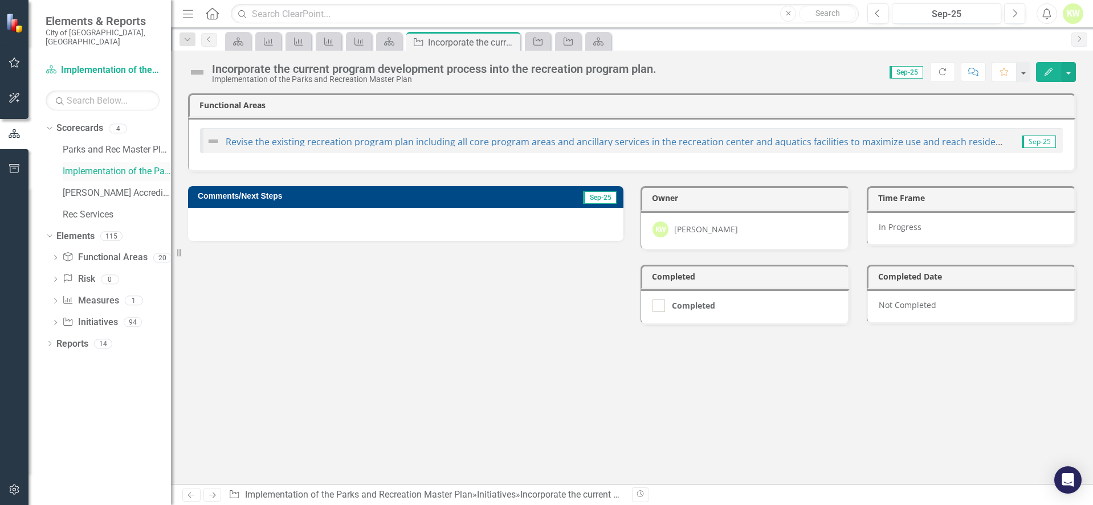
click at [108, 165] on link "Implementation of the Parks and Recreation Master Plan" at bounding box center [117, 171] width 108 height 13
